Goal: Understand process/instructions: Learn about a topic

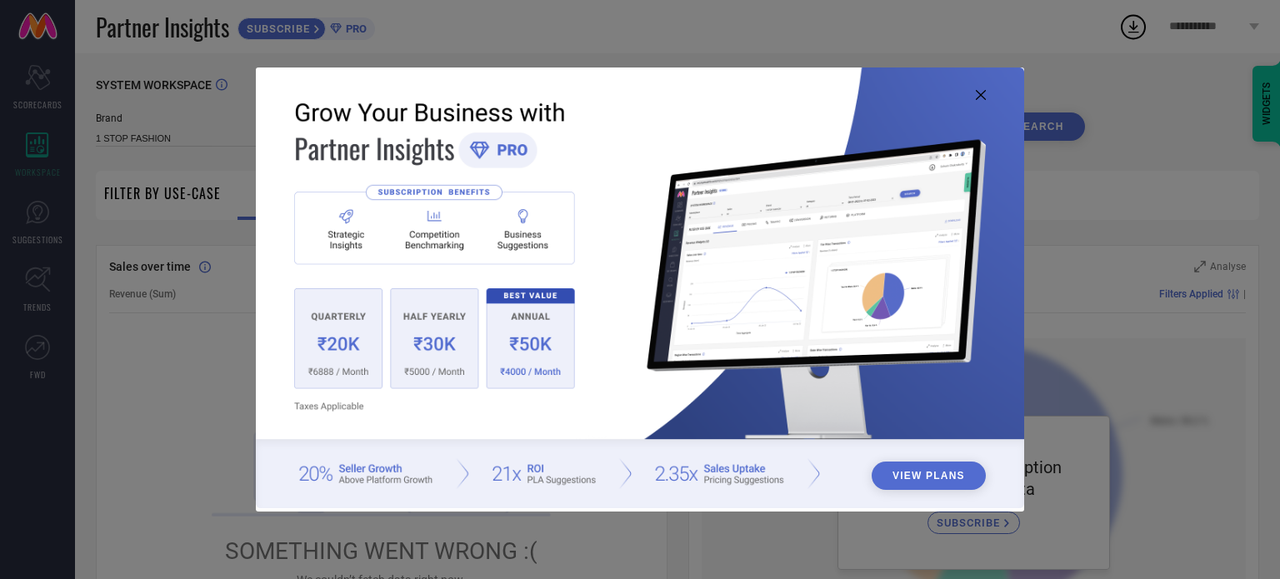
click at [914, 478] on button "View Plans" at bounding box center [929, 476] width 114 height 28
